Goal: Navigation & Orientation: Find specific page/section

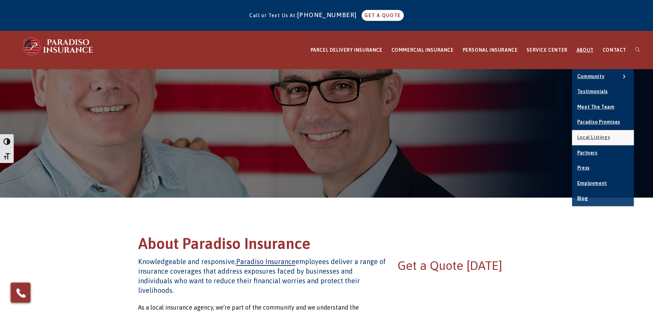
click at [593, 133] on link "Local Listings" at bounding box center [603, 137] width 62 height 15
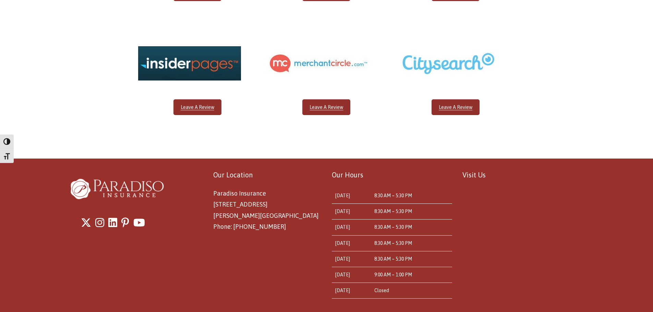
scroll to position [374, 0]
